Goal: Information Seeking & Learning: Learn about a topic

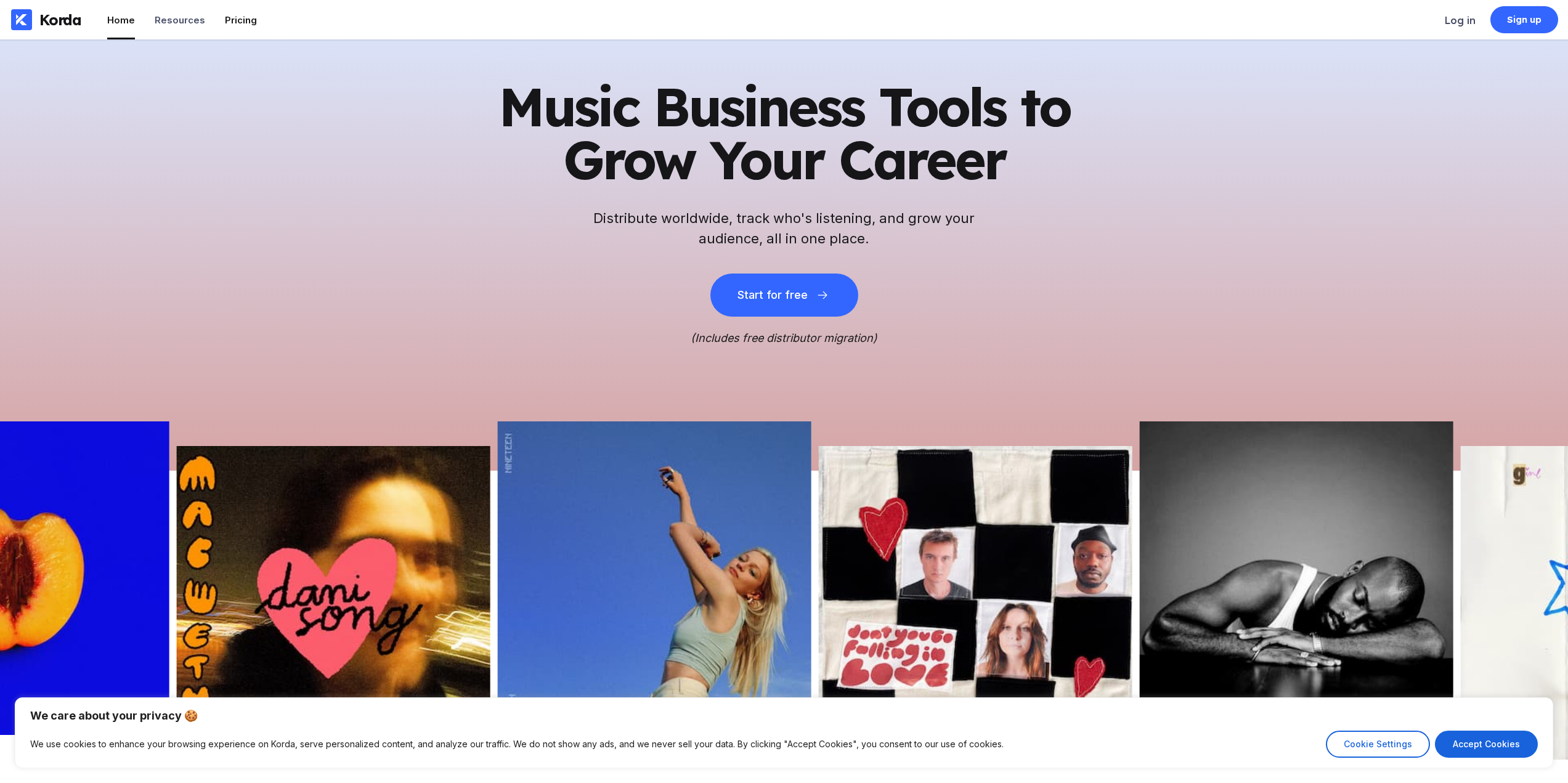
click at [228, 15] on div "Pricing" at bounding box center [241, 20] width 32 height 12
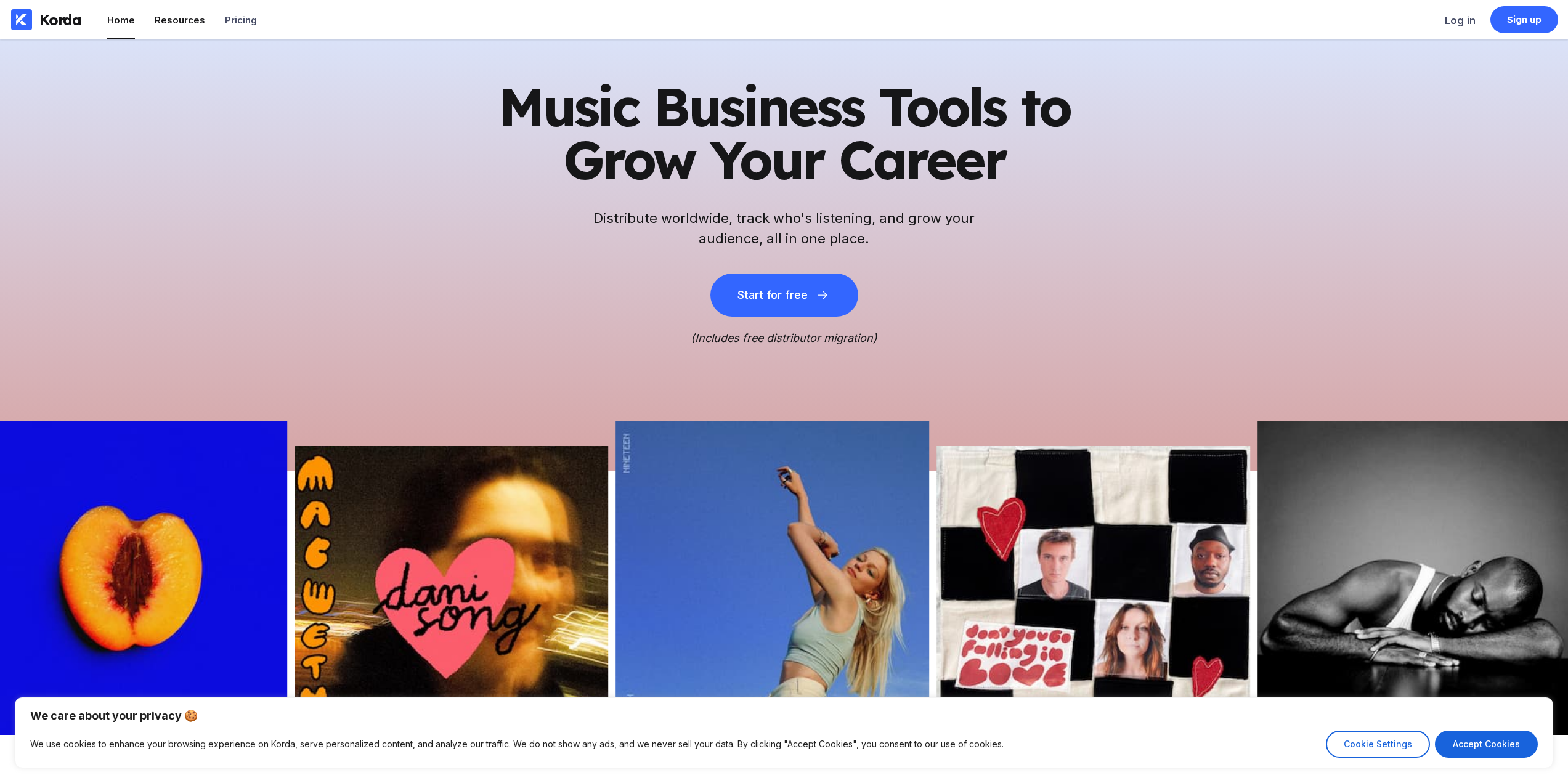
click at [194, 14] on div "Resources" at bounding box center [180, 20] width 51 height 12
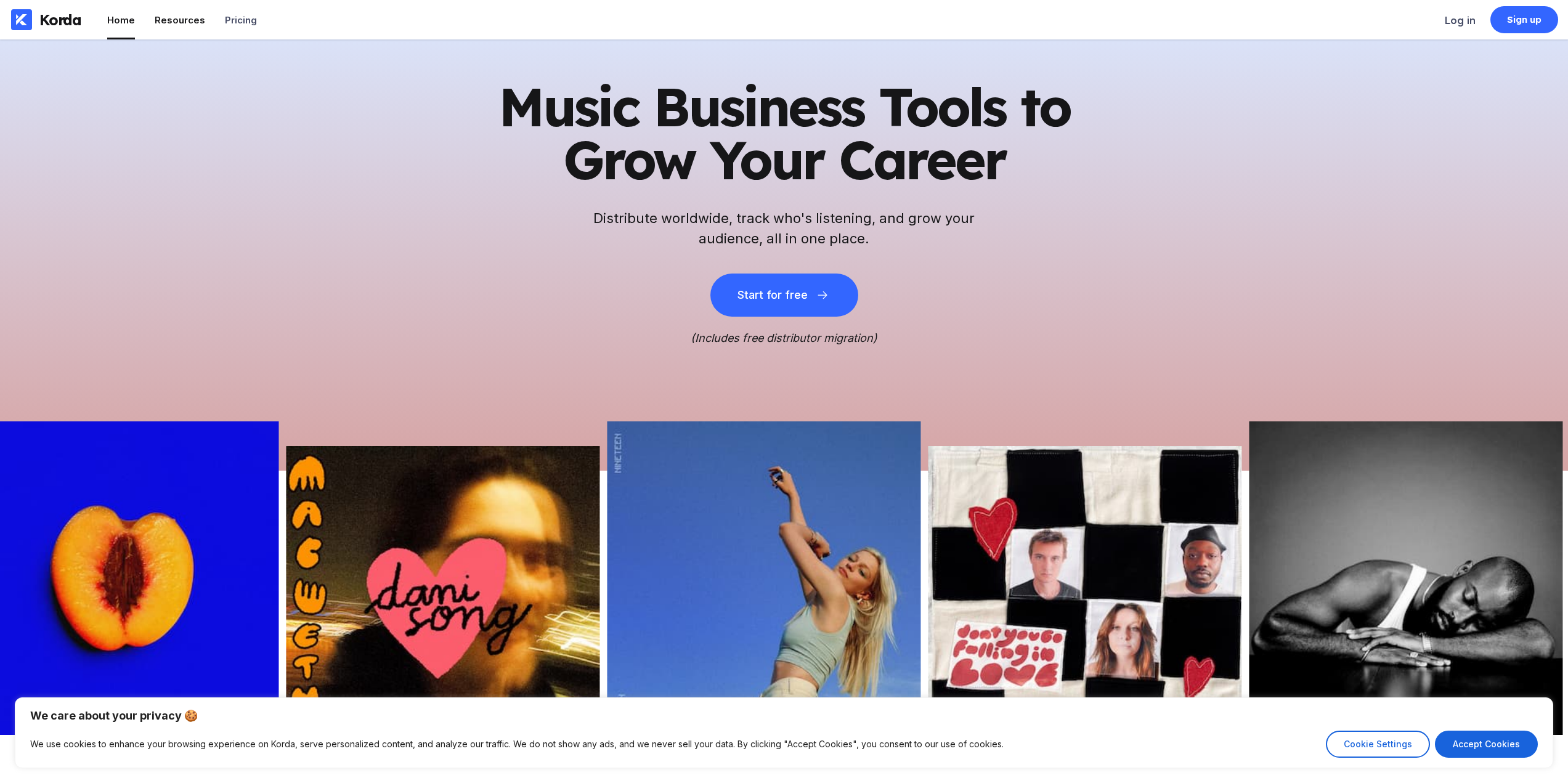
click at [187, 20] on div "Resources" at bounding box center [180, 20] width 51 height 12
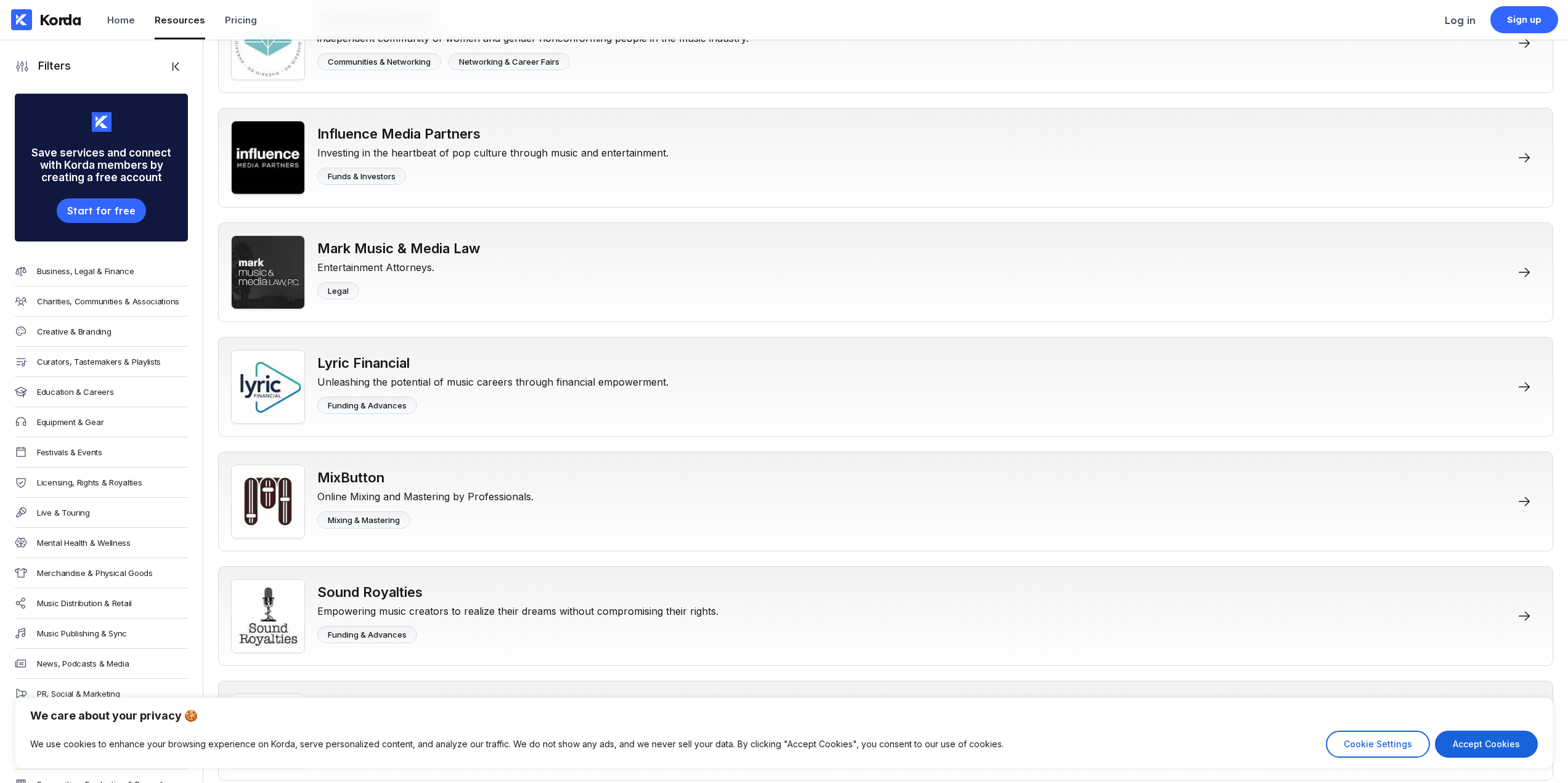
scroll to position [4792, 0]
